Goal: Information Seeking & Learning: Find specific fact

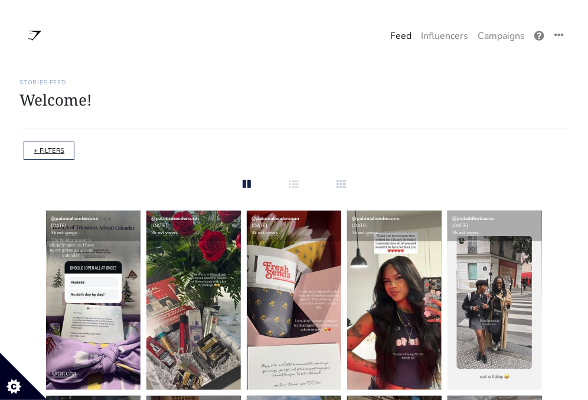
click at [48, 148] on link "+ FILTERS" at bounding box center [49, 150] width 31 height 9
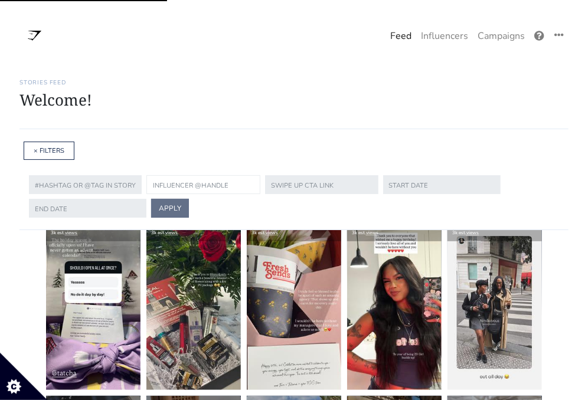
click at [198, 186] on input "text" at bounding box center [203, 184] width 114 height 19
type input "6court"
click at [151, 199] on button "APPLY" at bounding box center [170, 208] width 38 height 19
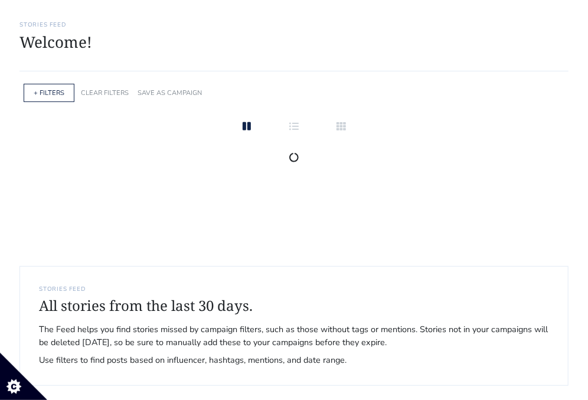
scroll to position [68, 0]
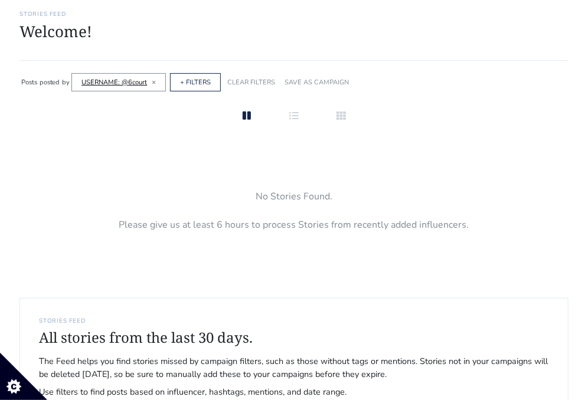
click at [124, 83] on link "USERNAME: @6court" at bounding box center [113, 82] width 65 height 9
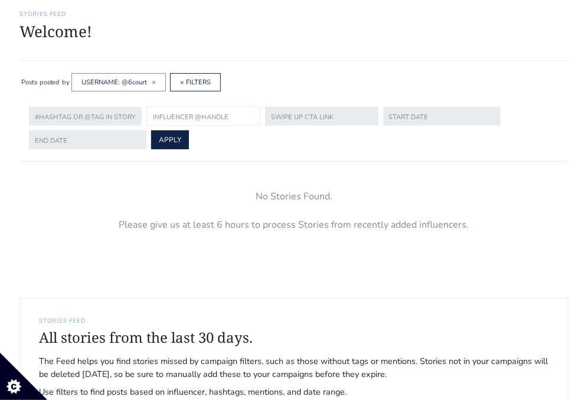
click at [174, 119] on input "text" at bounding box center [203, 116] width 114 height 19
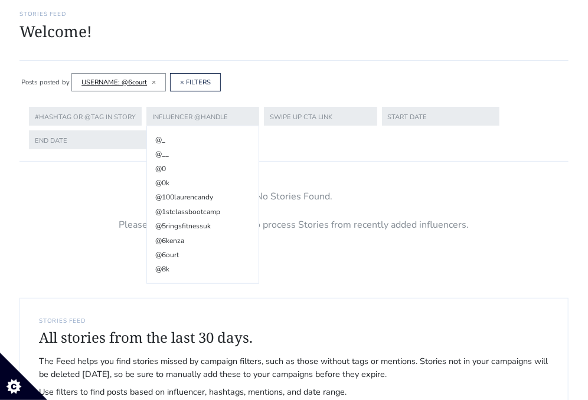
click at [119, 81] on link "USERNAME: @6court" at bounding box center [113, 82] width 65 height 9
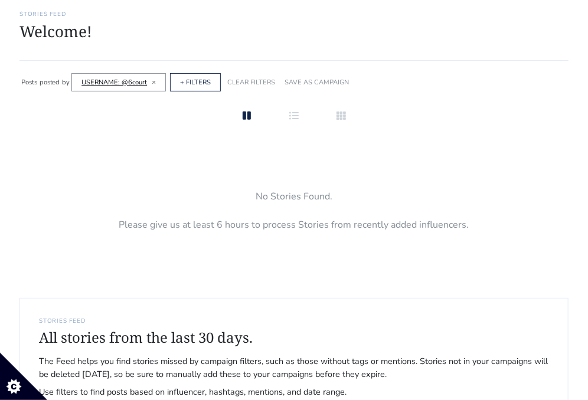
click at [119, 81] on link "USERNAME: @6court" at bounding box center [113, 82] width 65 height 9
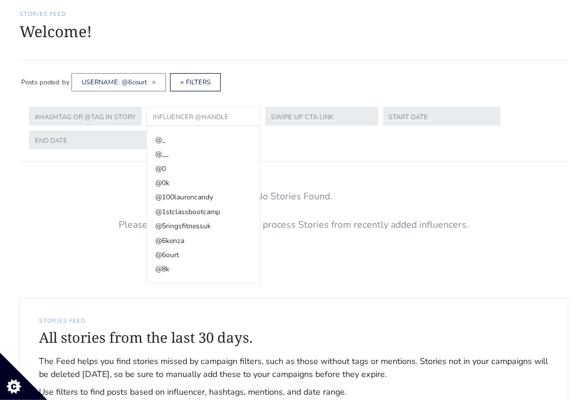
click at [184, 115] on input "text" at bounding box center [203, 116] width 114 height 19
click at [171, 253] on li "@6ourt" at bounding box center [202, 255] width 99 height 14
type input "6ourt"
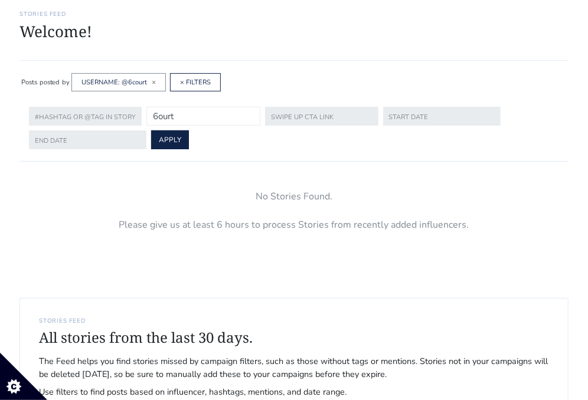
click at [162, 117] on input "6ourt" at bounding box center [203, 116] width 114 height 19
type input "gymshark"
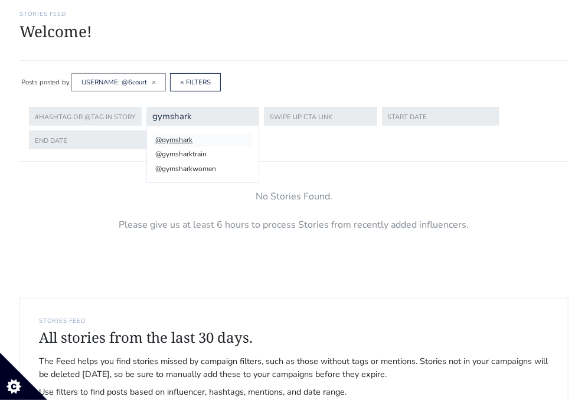
click at [172, 143] on li "@gymshark" at bounding box center [202, 140] width 99 height 14
click at [152, 81] on span "×" at bounding box center [154, 81] width 4 height 9
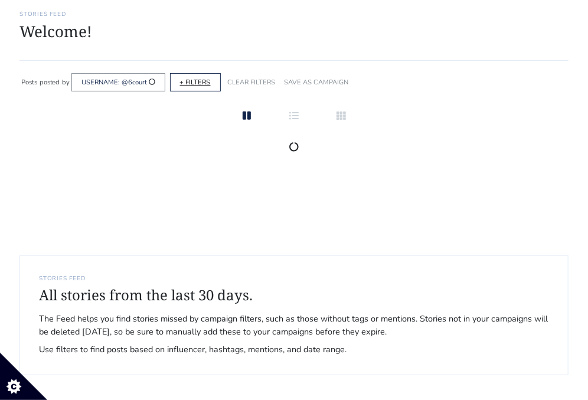
click at [192, 80] on link "+ FILTERS" at bounding box center [195, 82] width 31 height 9
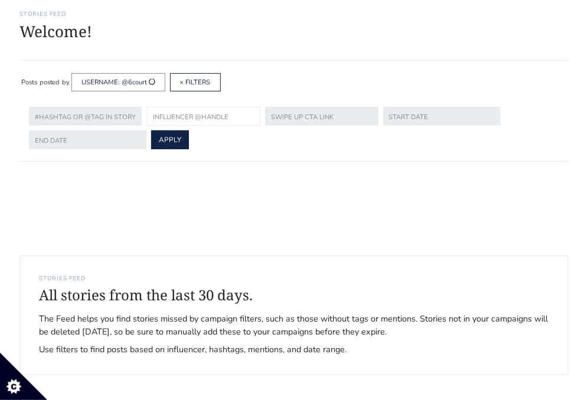
click at [176, 119] on input "text" at bounding box center [203, 116] width 114 height 19
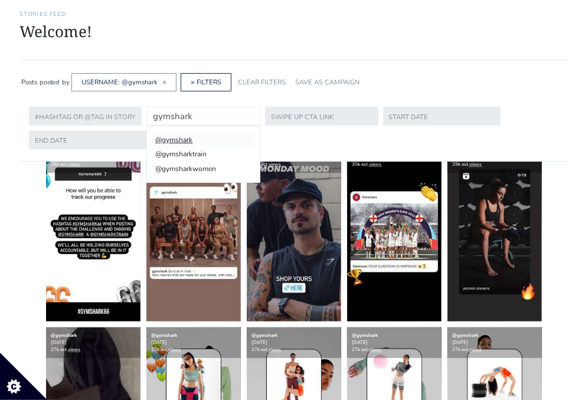
type input "gymshark"
click at [179, 139] on li "@gymshark" at bounding box center [202, 140] width 99 height 14
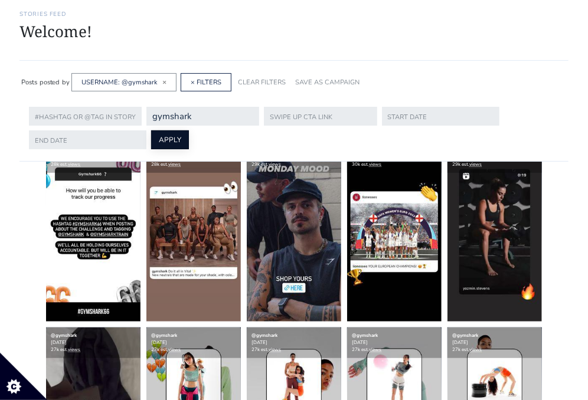
click at [176, 140] on button "APPLY" at bounding box center [170, 139] width 38 height 19
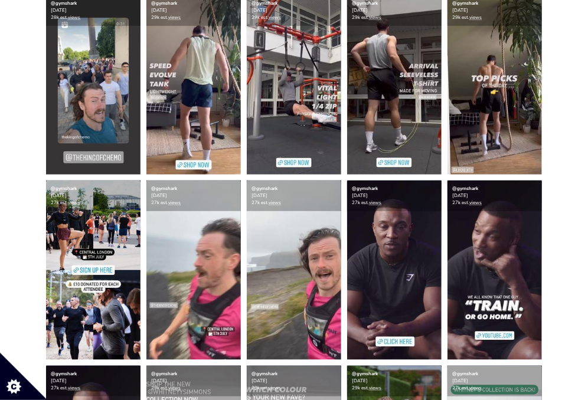
scroll to position [1884, 0]
